Goal: Task Accomplishment & Management: Manage account settings

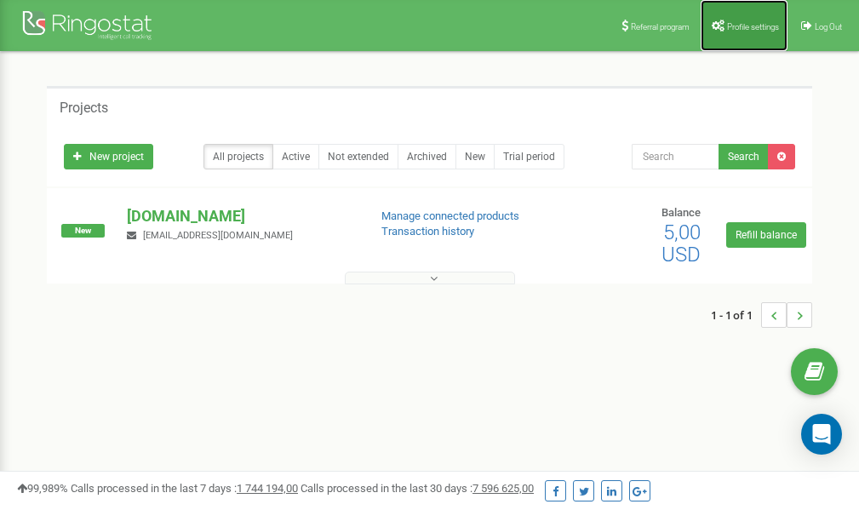
click at [727, 28] on span "Profile settings" at bounding box center [753, 26] width 52 height 9
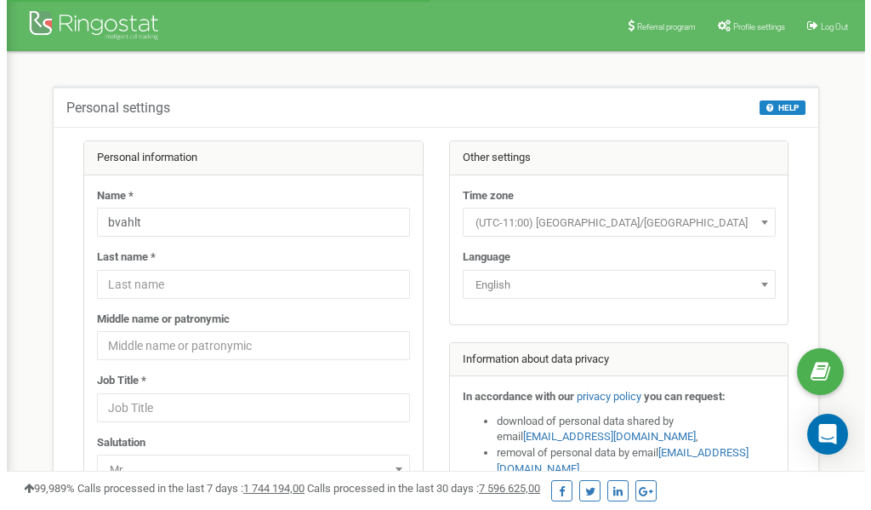
scroll to position [85, 0]
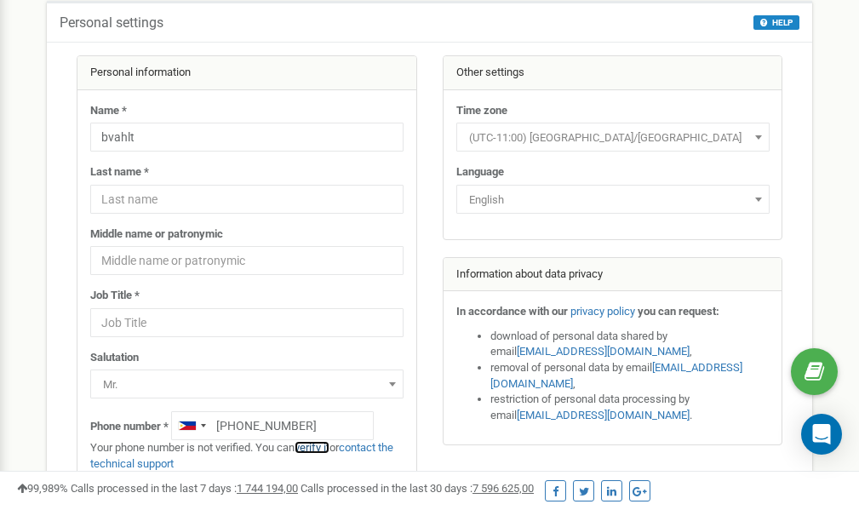
click at [322, 447] on link "verify it" at bounding box center [311, 447] width 35 height 13
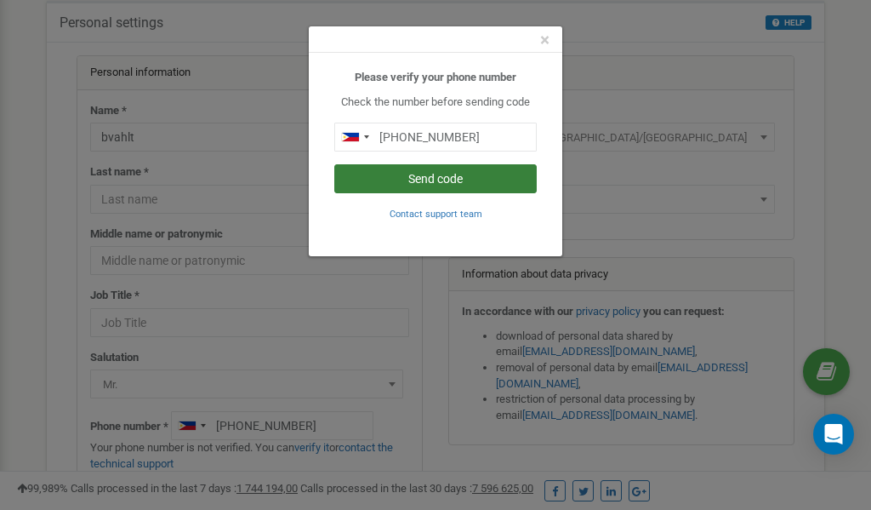
click at [428, 175] on button "Send code" at bounding box center [435, 178] width 203 height 29
